Goal: Check status

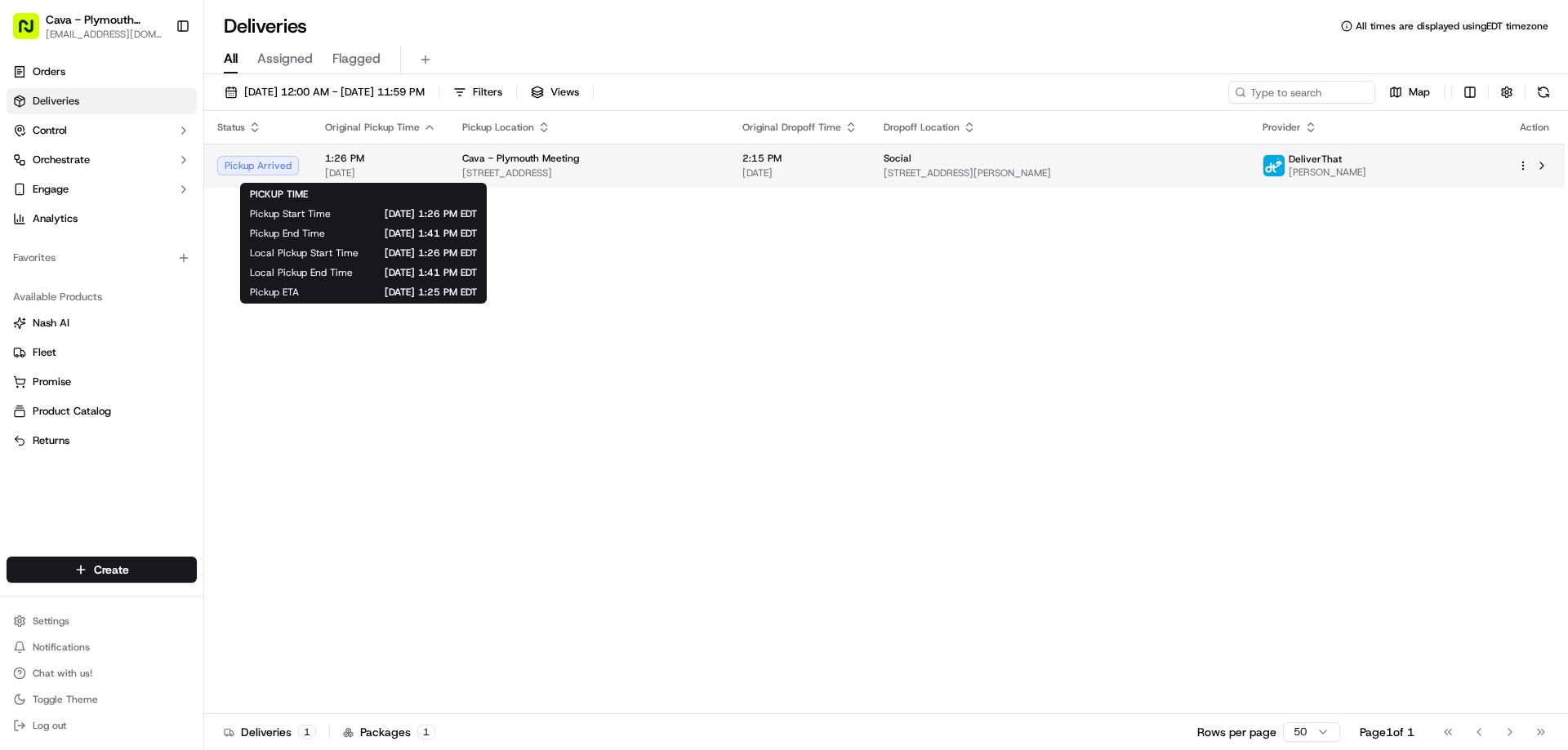
click at [392, 162] on span "1:26 PM" at bounding box center [380, 159] width 111 height 13
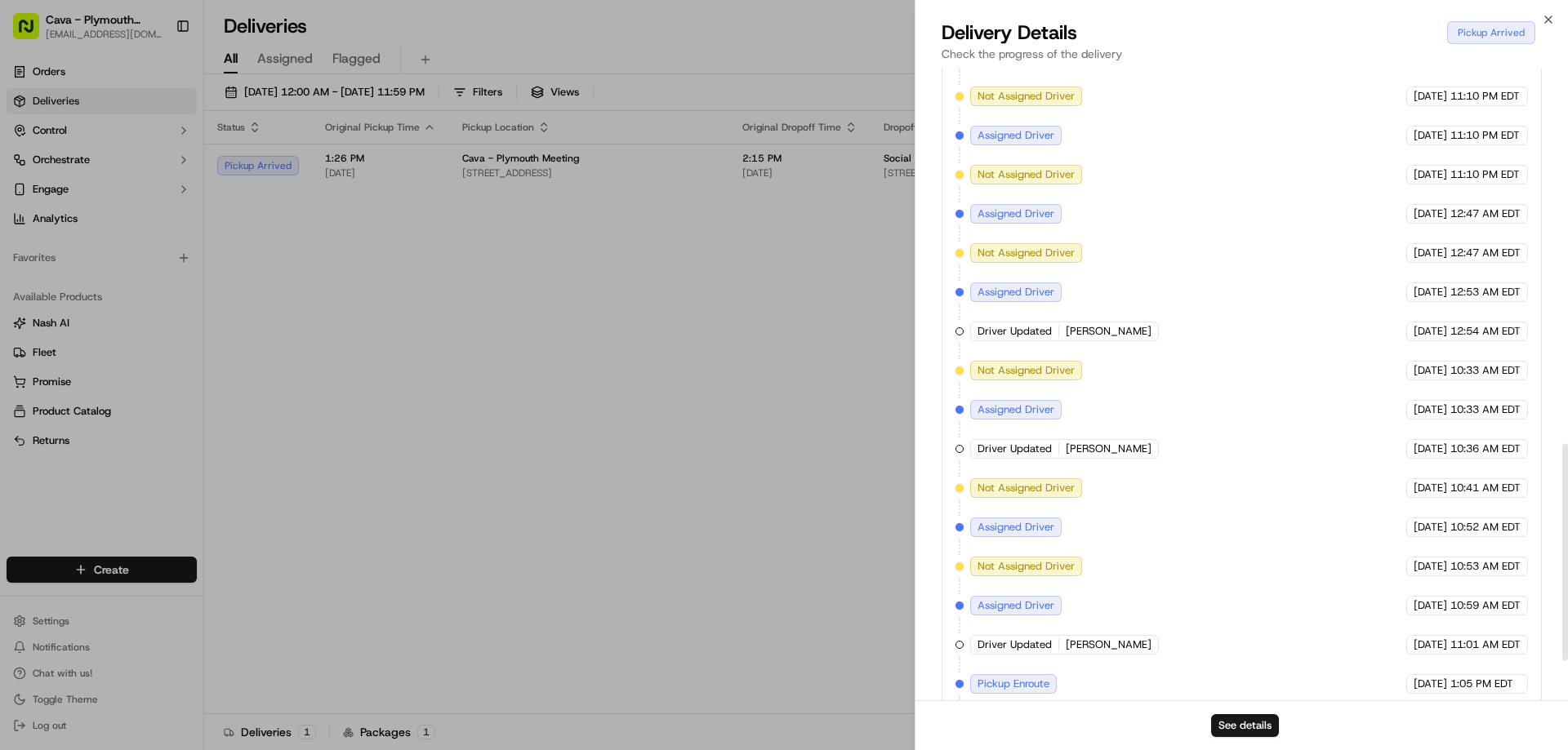
scroll to position [884, 0]
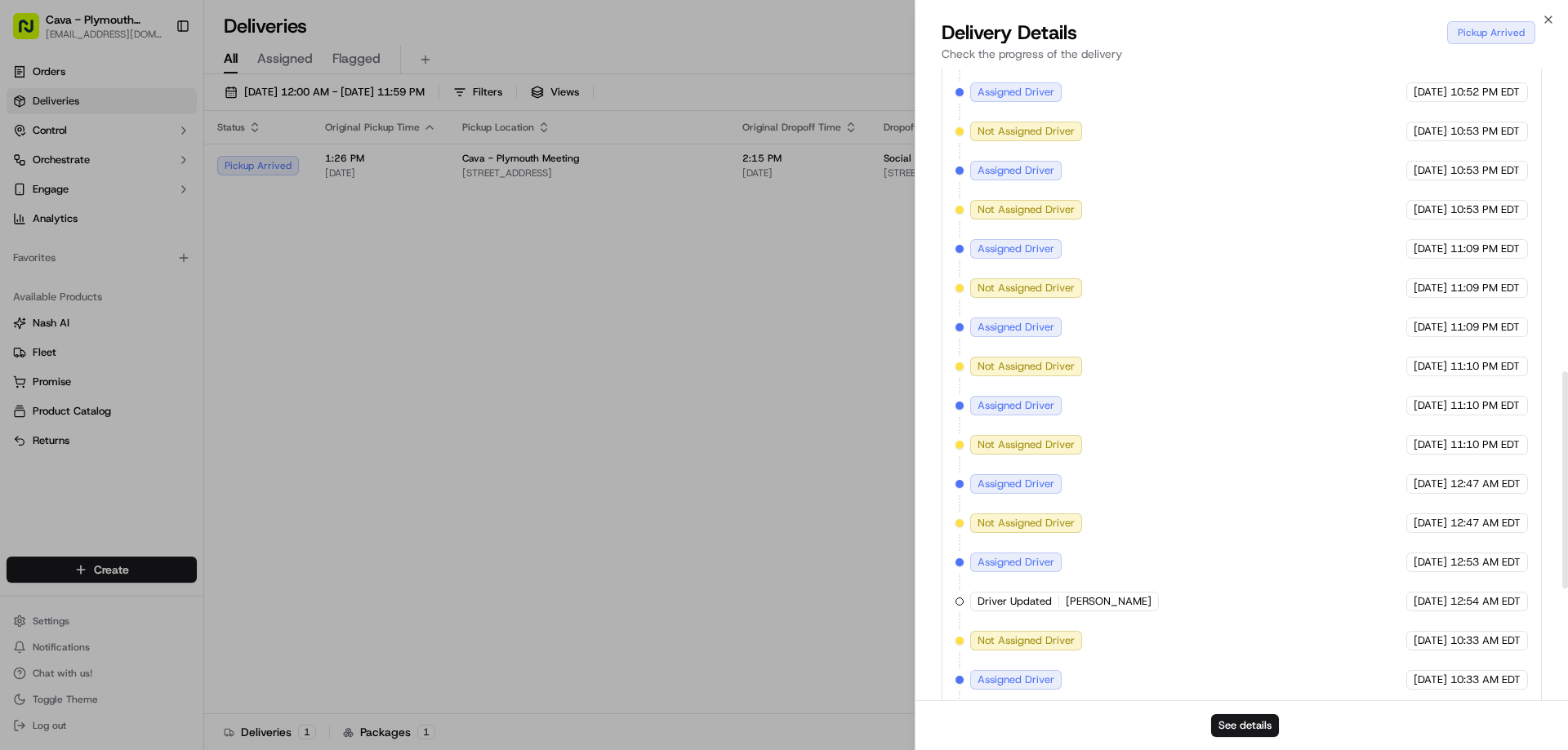
click at [1551, 12] on div "Close Delivery Details Pickup Arrived Check the progress of the delivery Provid…" at bounding box center [1241, 375] width 653 height 750
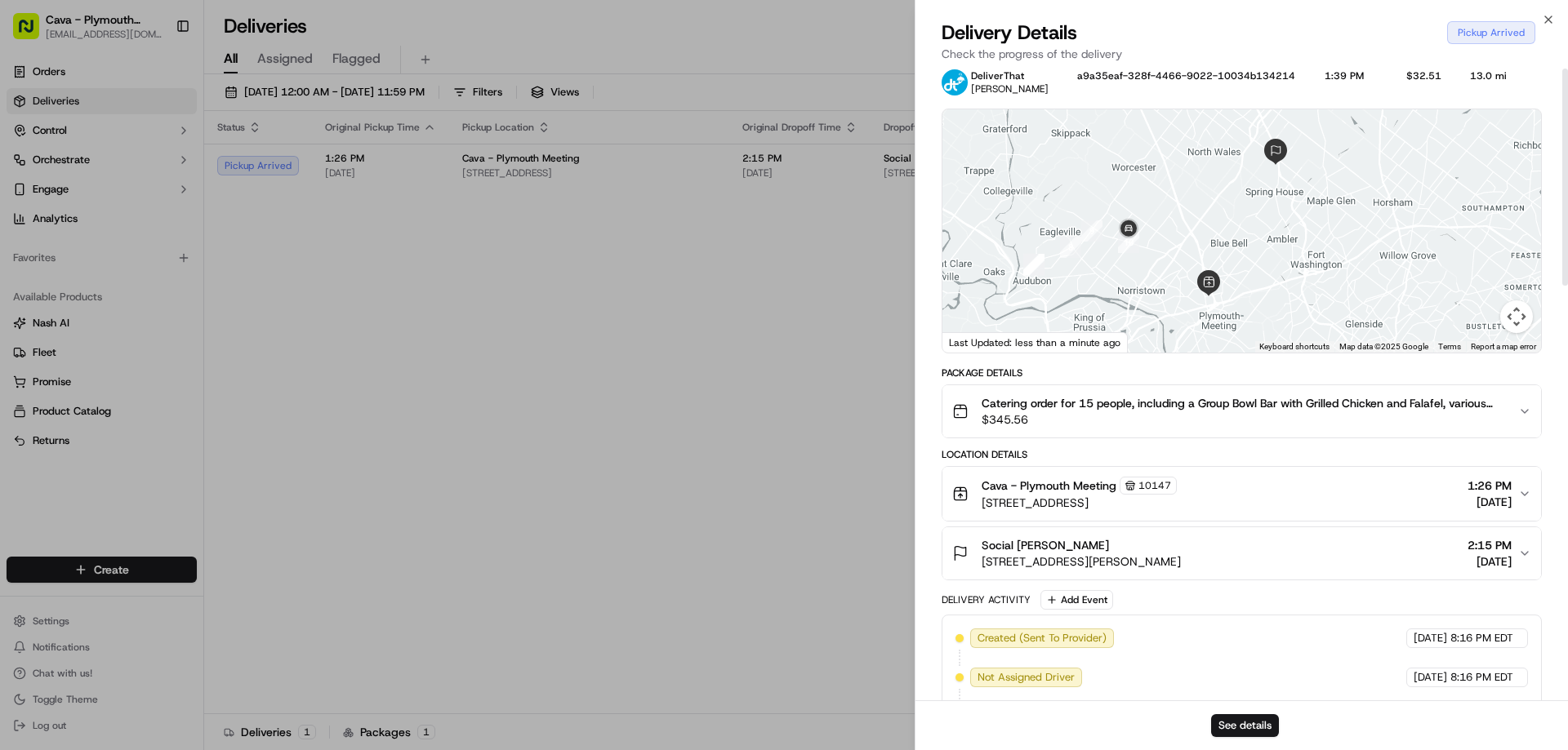
scroll to position [0, 0]
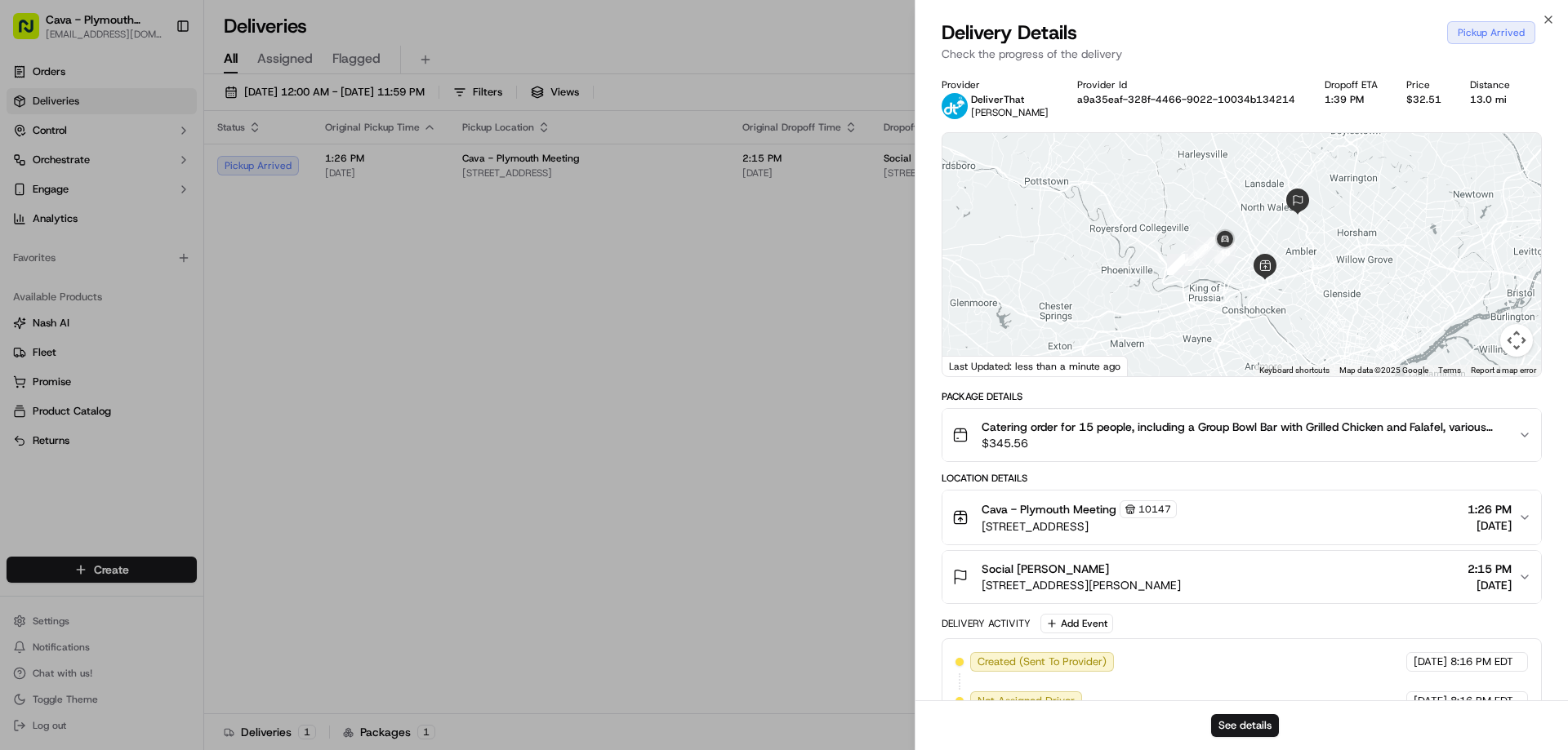
drag, startPoint x: 1346, startPoint y: 187, endPoint x: 1318, endPoint y: 257, distance: 75.4
click at [1318, 257] on div at bounding box center [1242, 254] width 598 height 243
click at [1548, 22] on icon "button" at bounding box center [1549, 20] width 13 height 13
